Goal: Task Accomplishment & Management: Manage account settings

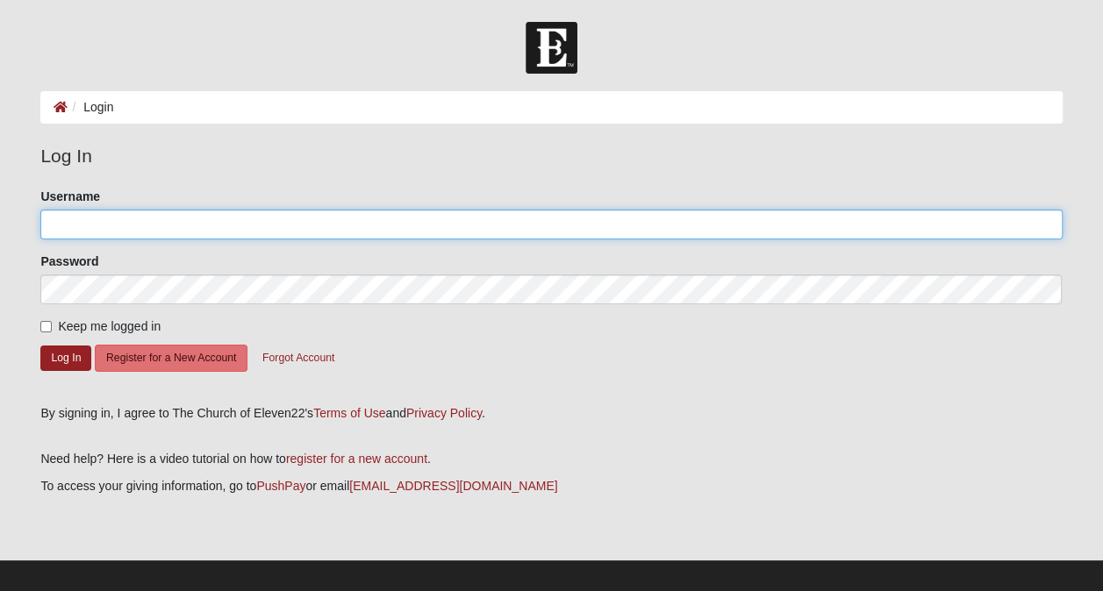
click at [198, 225] on input "Username" at bounding box center [550, 225] width 1021 height 30
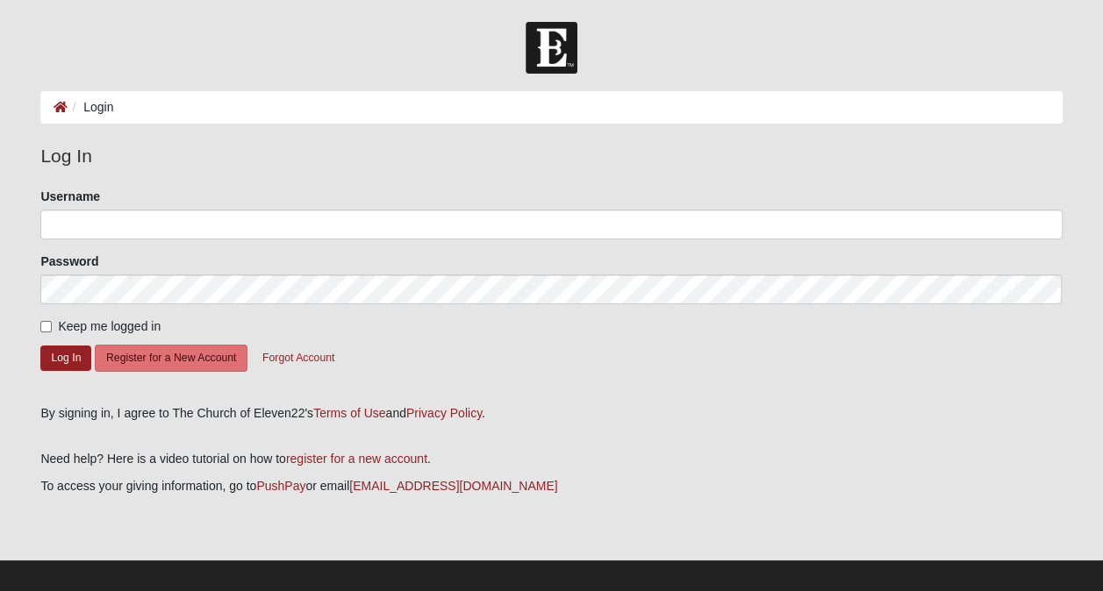
click at [563, 540] on p at bounding box center [550, 541] width 1021 height 18
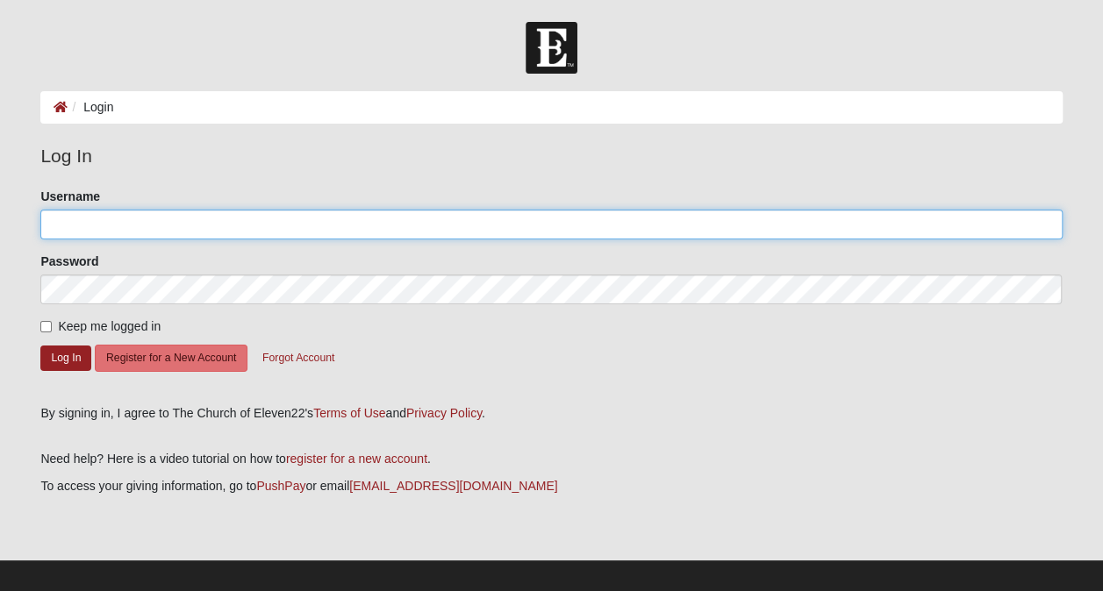
click at [399, 222] on input "Username" at bounding box center [550, 225] width 1021 height 30
click at [111, 286] on form "Please correct the following: Username Lank5000 Password Keep me logged in Log …" at bounding box center [550, 290] width 1021 height 204
type input "Lank5000"
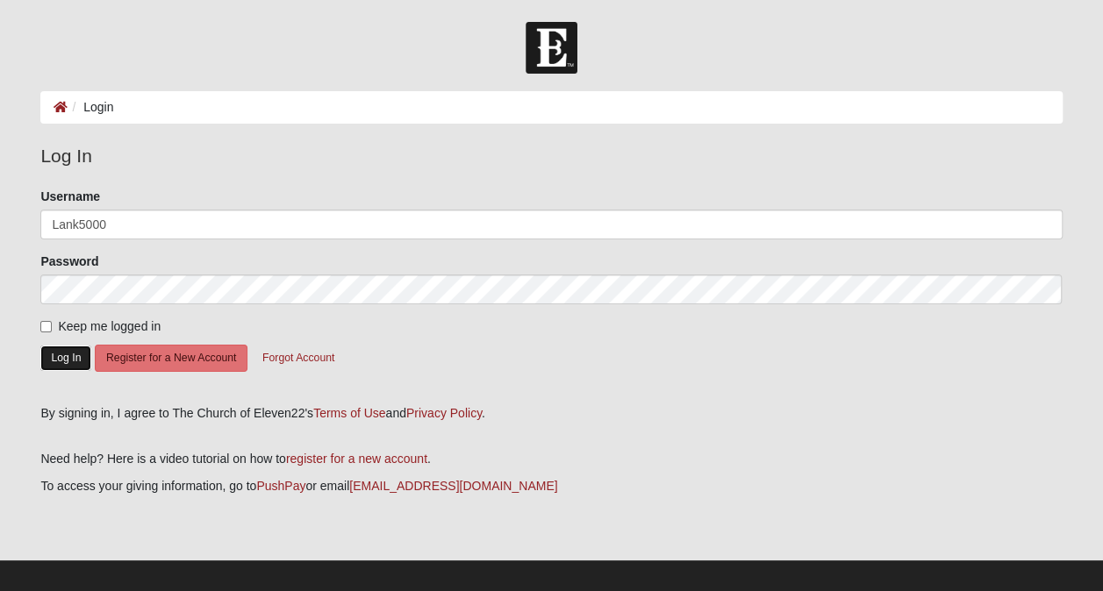
drag, startPoint x: 69, startPoint y: 354, endPoint x: 74, endPoint y: 345, distance: 10.6
click at [74, 346] on button "Log In" at bounding box center [65, 358] width 51 height 25
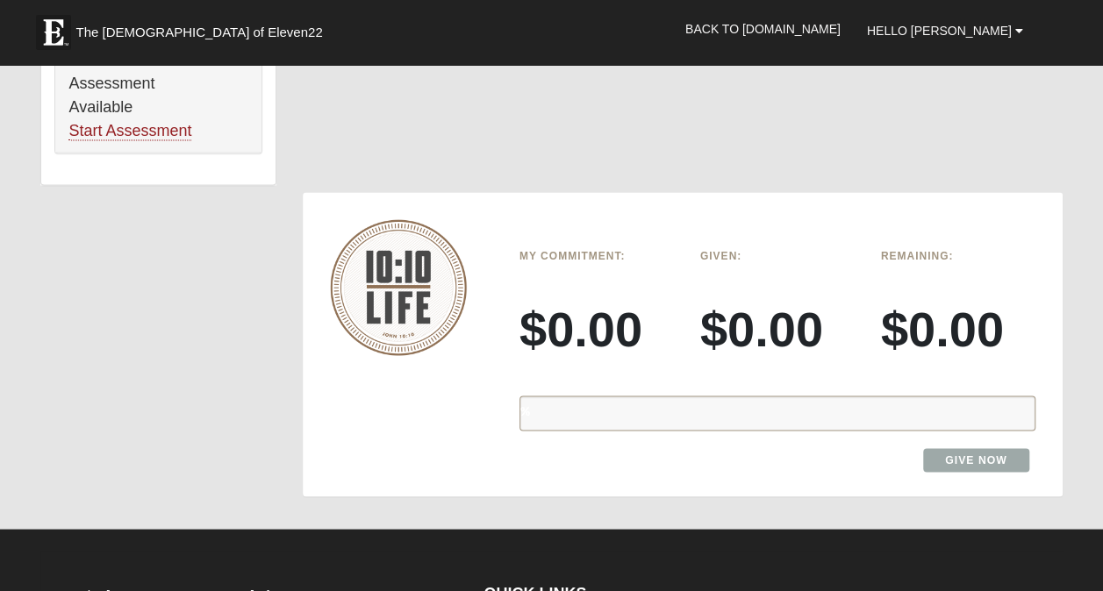
scroll to position [1414, 0]
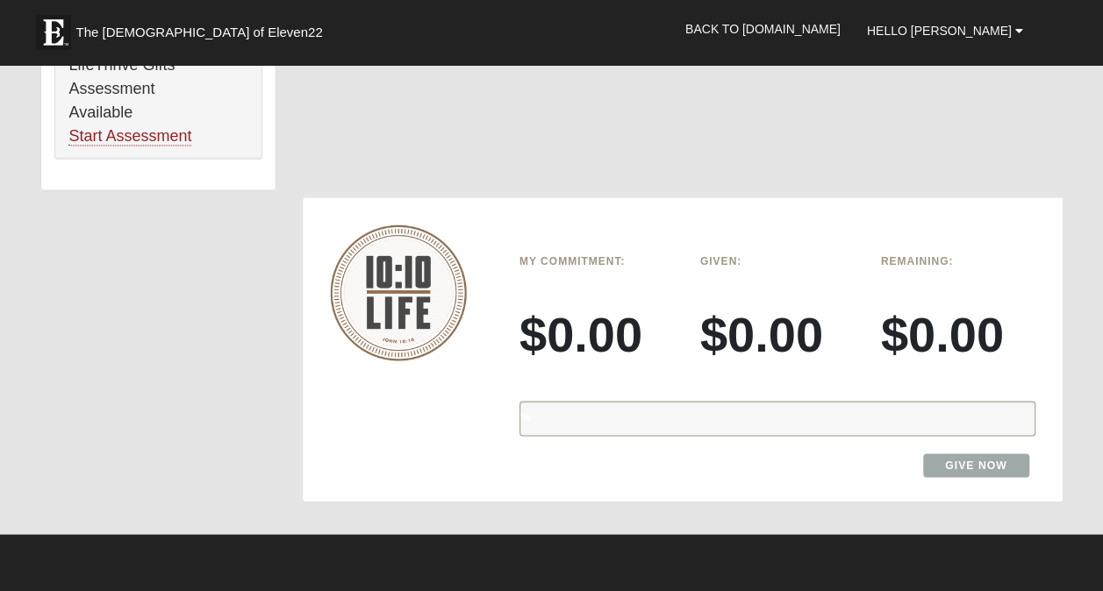
click at [983, 401] on div "%" at bounding box center [777, 418] width 516 height 35
click at [976, 454] on link "Give Now" at bounding box center [976, 466] width 106 height 24
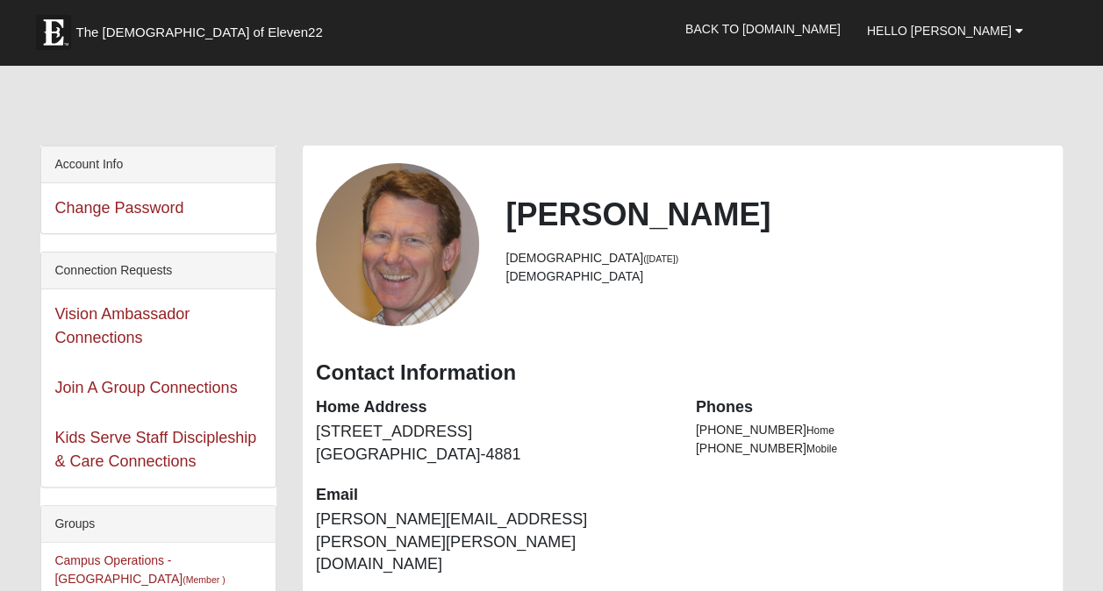
click at [488, 282] on div at bounding box center [397, 244] width 189 height 163
click at [179, 24] on span "The Church of Eleven22" at bounding box center [198, 33] width 247 height 18
